Goal: Navigation & Orientation: Find specific page/section

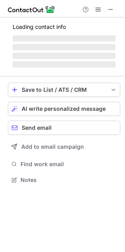
scroll to position [179, 125]
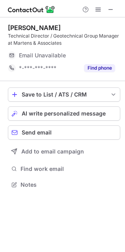
scroll to position [179, 125]
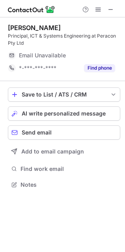
scroll to position [192, 125]
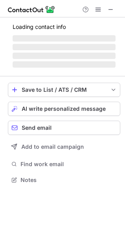
scroll to position [185, 125]
